Goal: Transaction & Acquisition: Download file/media

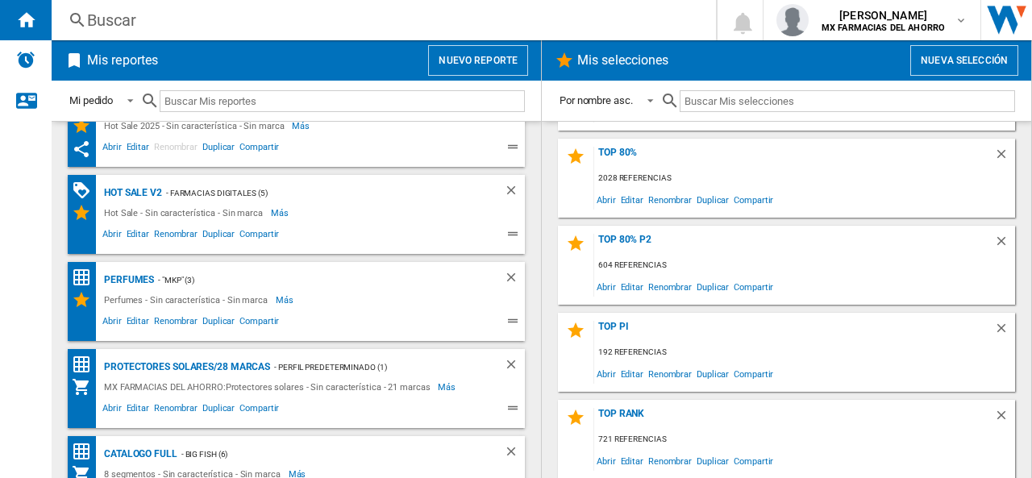
scroll to position [252, 0]
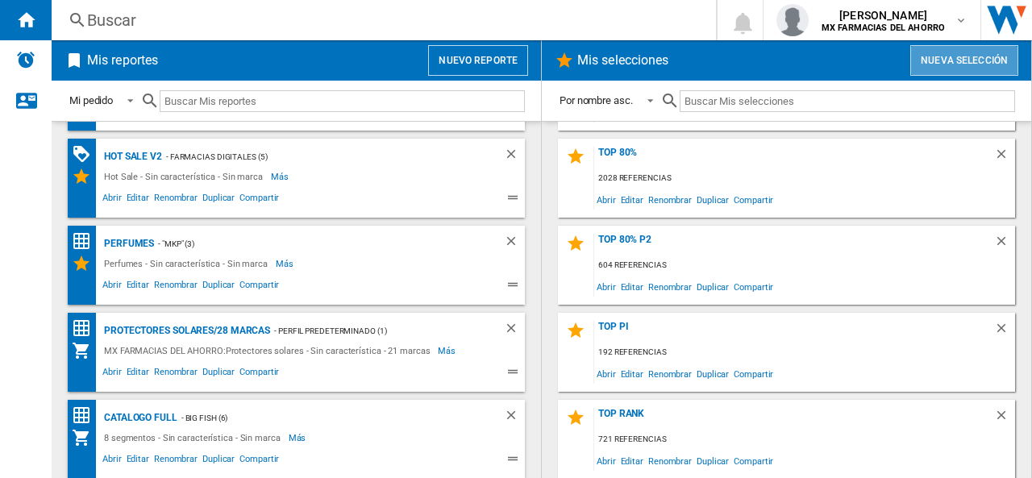
click at [955, 71] on button "Nueva selección" at bounding box center [964, 60] width 108 height 31
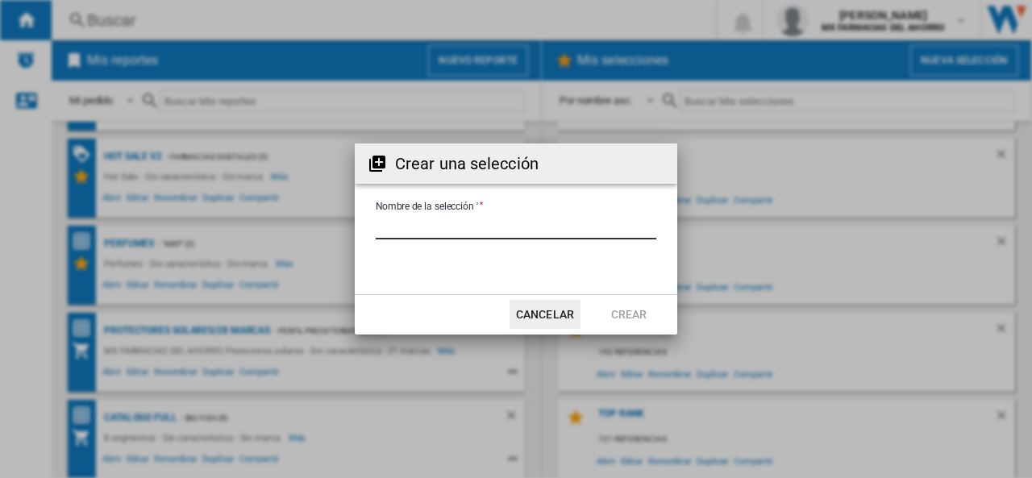
click at [444, 220] on input "Nombre de la selección '" at bounding box center [516, 227] width 281 height 24
type input "**********"
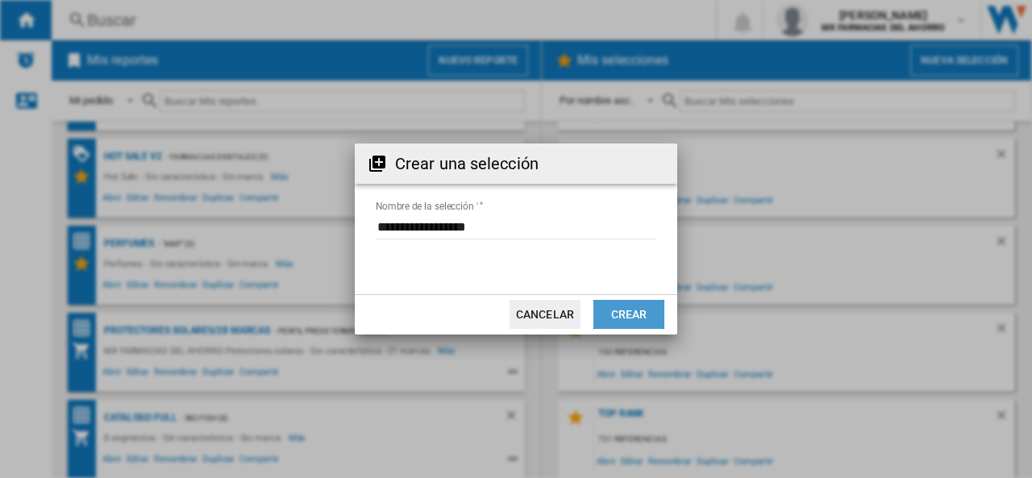
click at [642, 310] on button "Crear" at bounding box center [628, 314] width 71 height 29
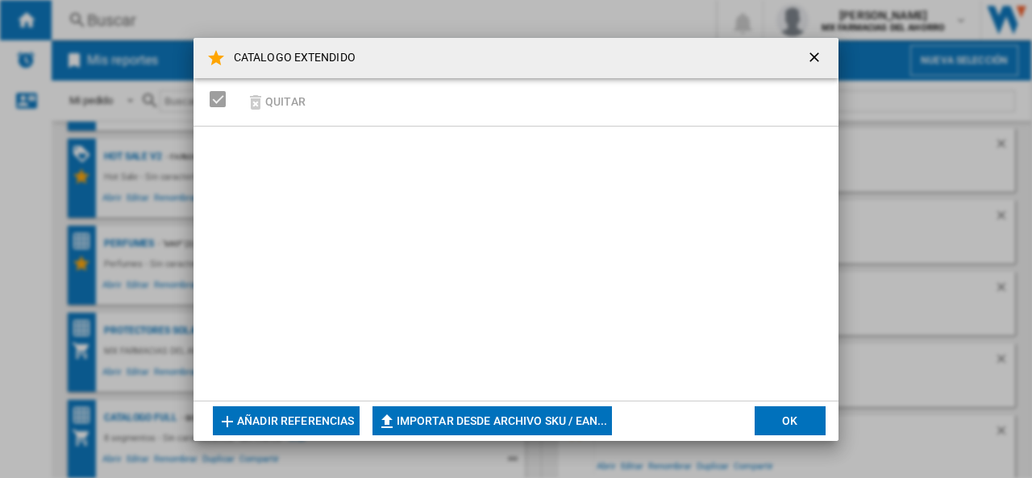
click at [491, 426] on button "Importar desde archivo SKU / EAN..." at bounding box center [493, 420] width 240 height 29
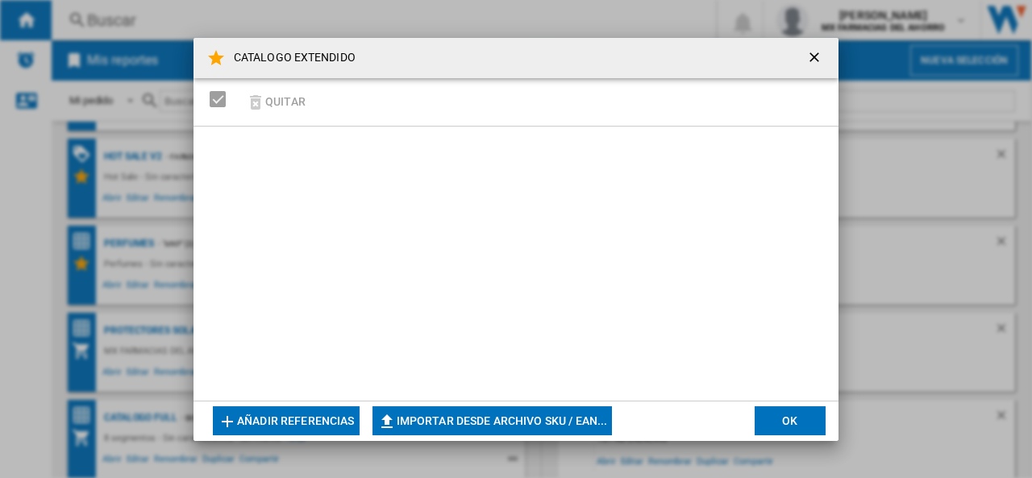
type input "**********"
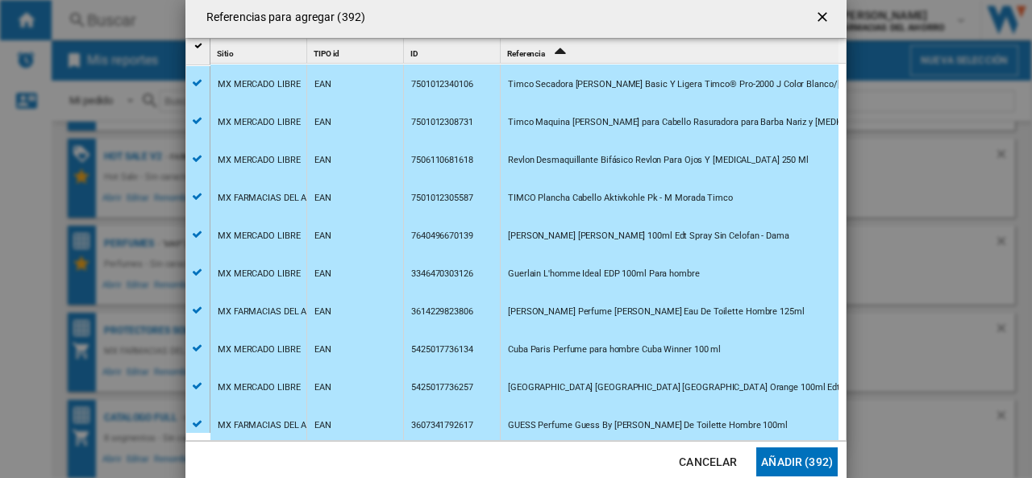
click at [810, 460] on button "Añadir (392)" at bounding box center [796, 462] width 81 height 29
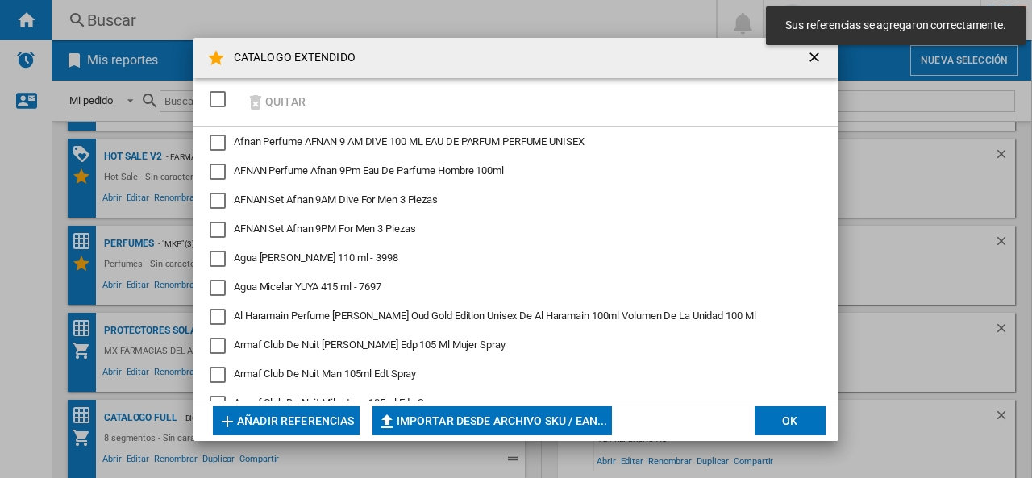
click at [789, 420] on button "OK" at bounding box center [790, 420] width 71 height 29
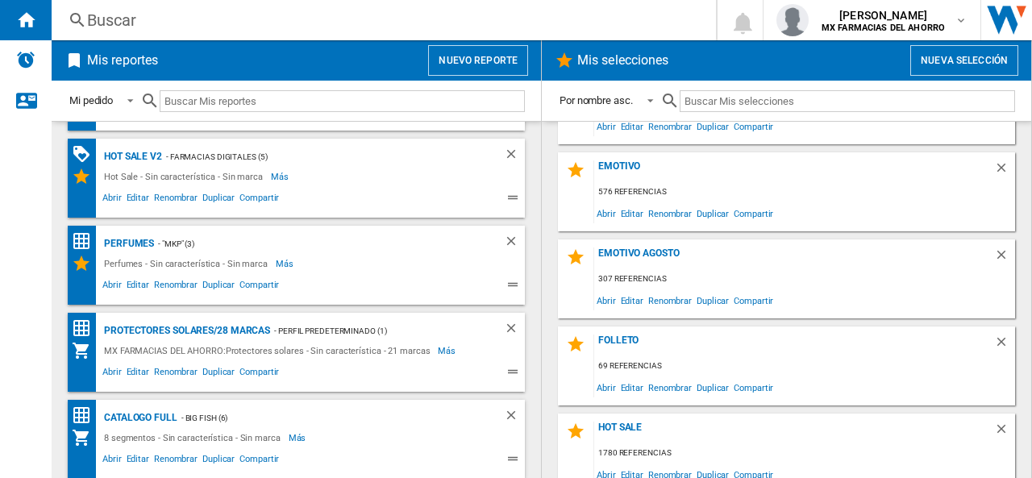
scroll to position [0, 0]
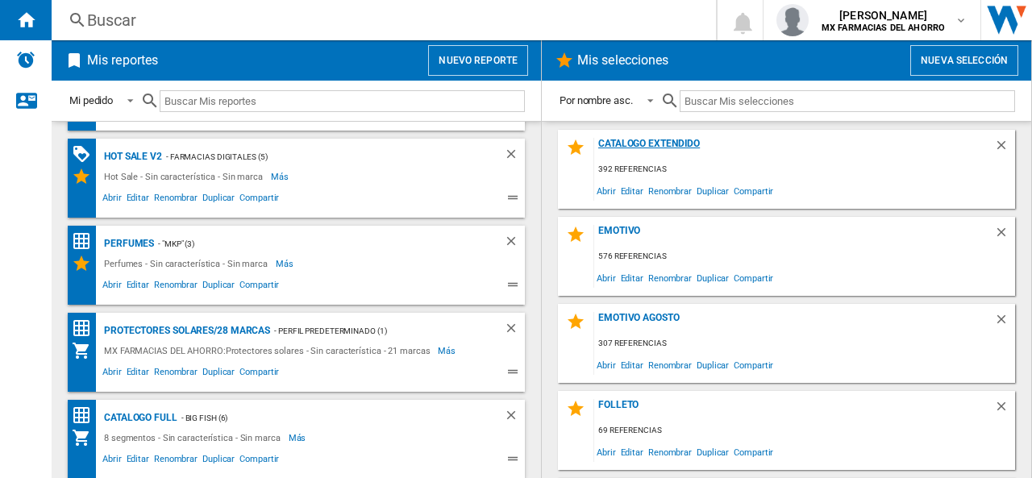
click at [635, 139] on div "CATALOGO EXTENDIDO" at bounding box center [794, 149] width 400 height 22
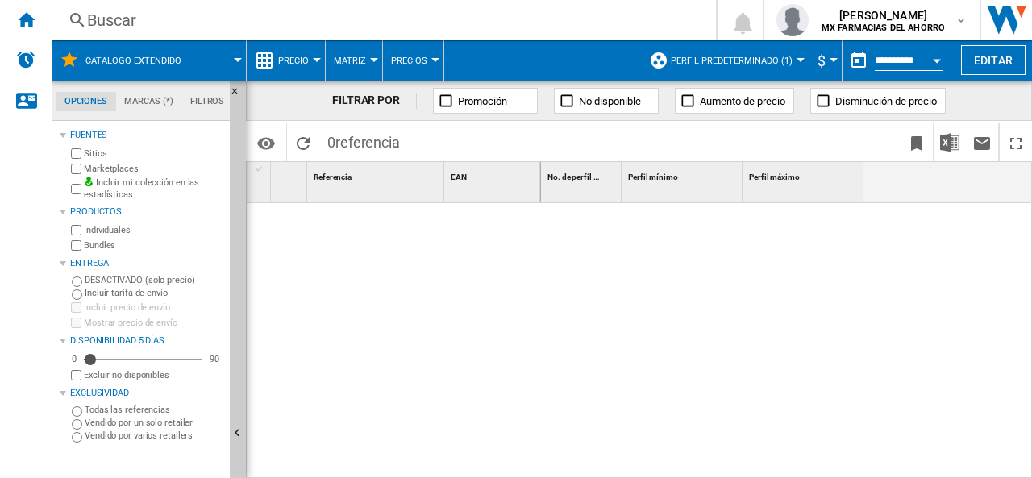
click at [767, 60] on span "Perfil predeterminado (1)" at bounding box center [732, 61] width 122 height 10
click at [735, 60] on span "Perfil predeterminado (1)" at bounding box center [732, 61] width 122 height 10
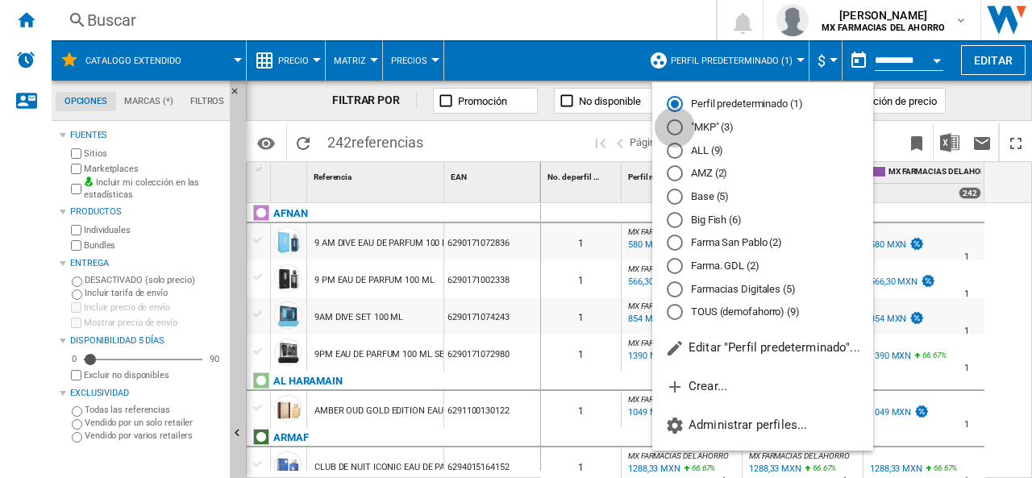
click at [677, 126] on div at bounding box center [675, 127] width 16 height 16
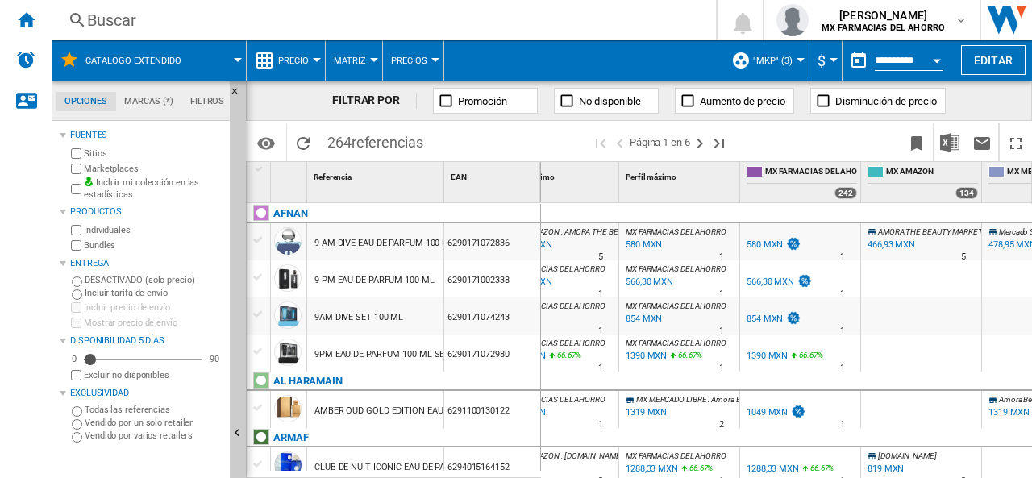
scroll to position [0, 202]
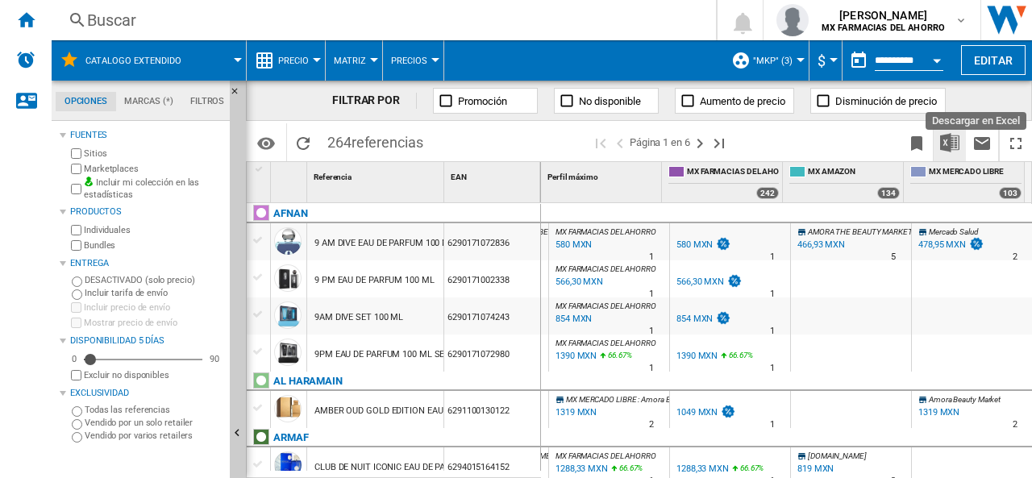
click at [950, 139] on img "Descargar en Excel" at bounding box center [949, 142] width 19 height 19
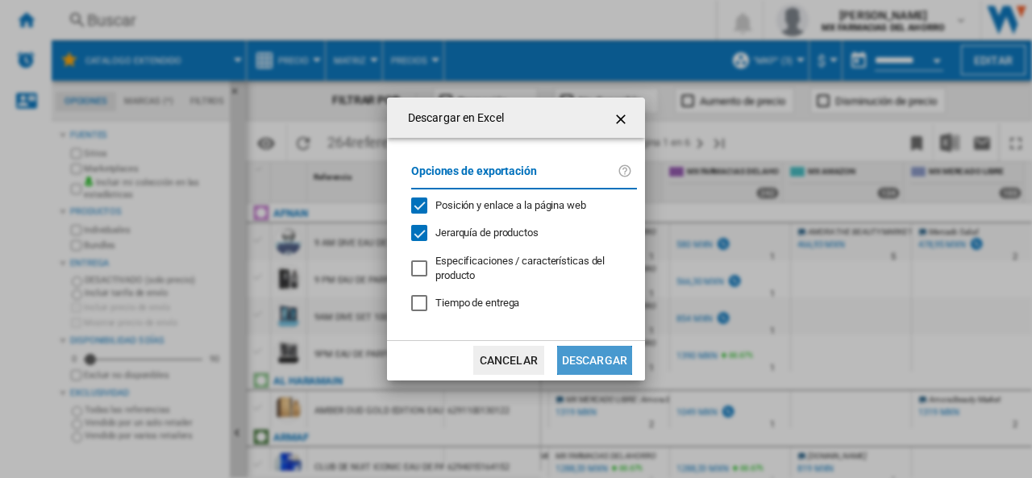
click at [585, 359] on button "Descargar" at bounding box center [594, 360] width 75 height 29
